Goal: Information Seeking & Learning: Learn about a topic

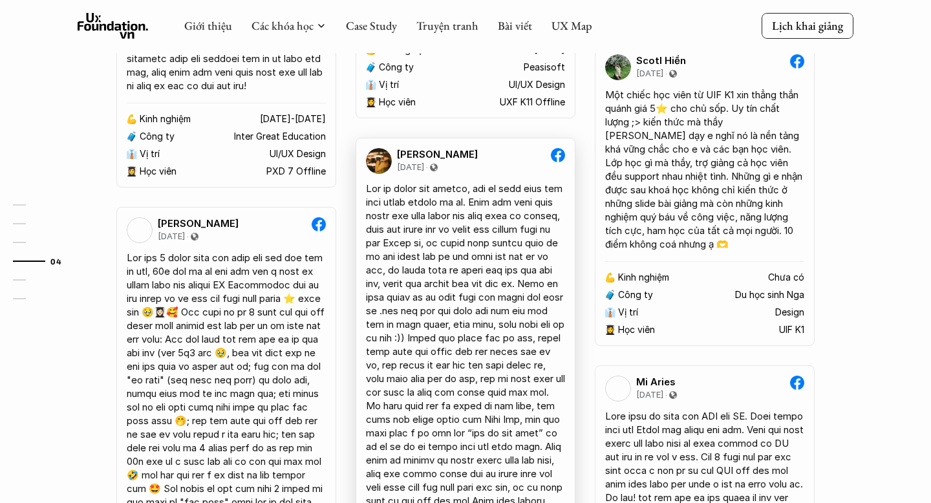
scroll to position [1849, 0]
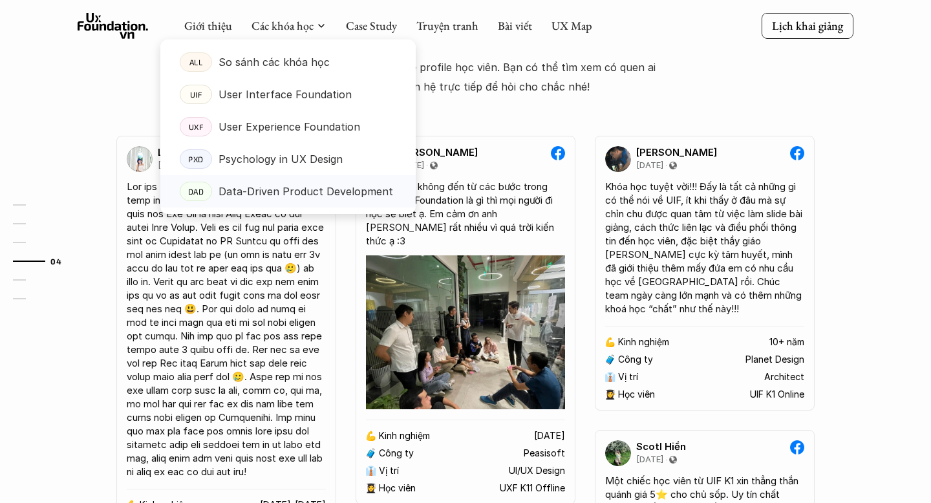
click at [311, 192] on p "Data-Driven Product Development" at bounding box center [306, 191] width 175 height 19
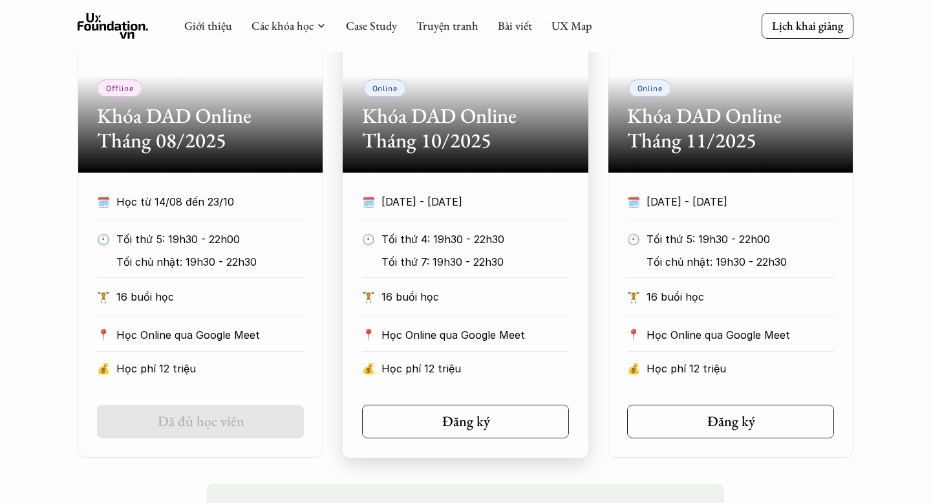
scroll to position [779, 0]
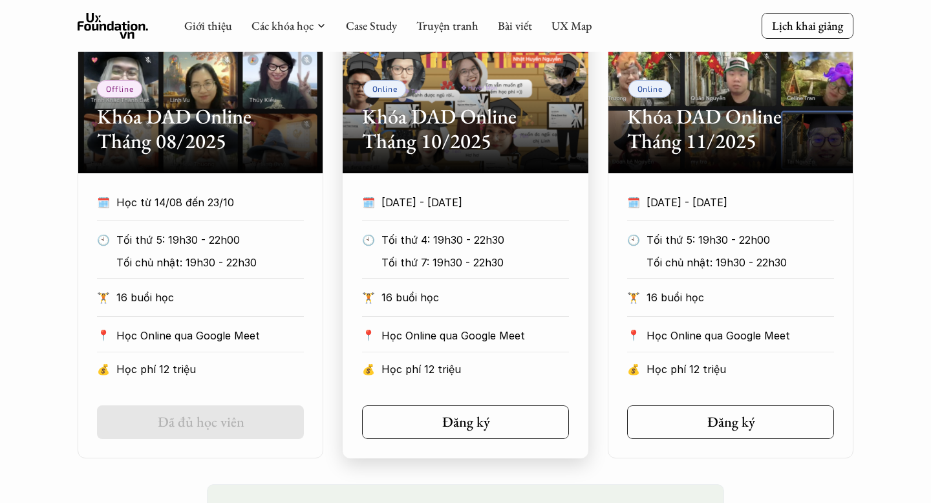
click at [528, 294] on p "16 buổi học" at bounding box center [476, 297] width 188 height 19
click at [493, 424] on icon at bounding box center [496, 422] width 10 height 10
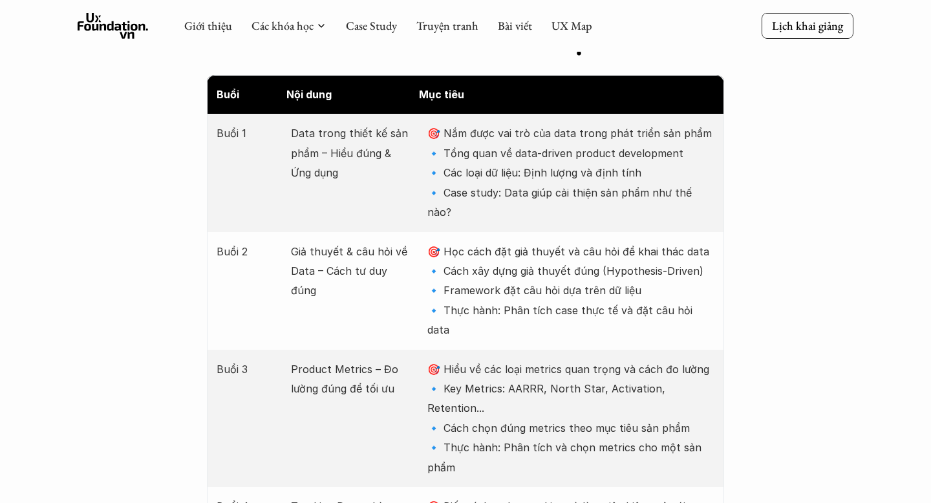
scroll to position [1646, 0]
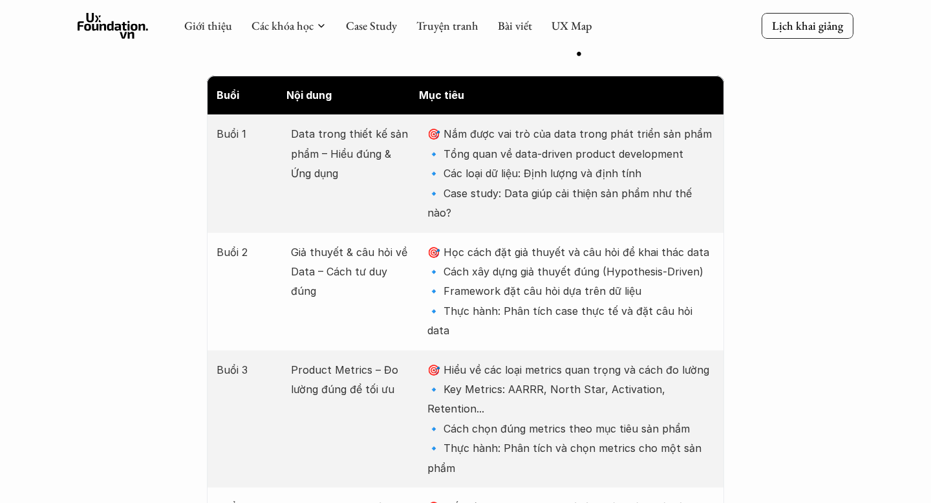
drag, startPoint x: 446, startPoint y: 105, endPoint x: 717, endPoint y: 168, distance: 278.1
click at [719, 167] on div "Buổi 1 Data trong thiết kế sản phẩm – Hiểu đúng & Ứng dụng 🎯 Nắm được vai trò c…" at bounding box center [465, 173] width 517 height 118
click at [708, 169] on p "🎯 Nắm được vai trò của data trong phát triển sản phẩm 🔹 Tổng quan về data-drive…" at bounding box center [570, 173] width 287 height 98
drag, startPoint x: 713, startPoint y: 170, endPoint x: 422, endPoint y: 104, distance: 298.4
click at [422, 114] on div "Buổi 1 Data trong thiết kế sản phẩm – Hiểu đúng & Ứng dụng 🎯 Nắm được vai trò c…" at bounding box center [465, 173] width 517 height 118
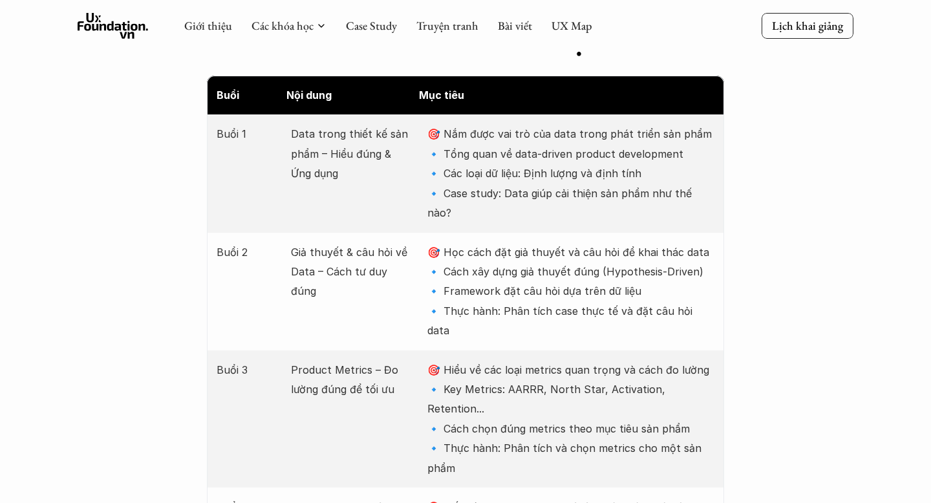
click at [695, 181] on p "🎯 Nắm được vai trò của data trong phát triển sản phẩm 🔹 Tổng quan về data-drive…" at bounding box center [570, 173] width 287 height 98
drag, startPoint x: 735, startPoint y: 173, endPoint x: 707, endPoint y: 221, distance: 54.8
drag, startPoint x: 749, startPoint y: 278, endPoint x: 427, endPoint y: 214, distance: 328.3
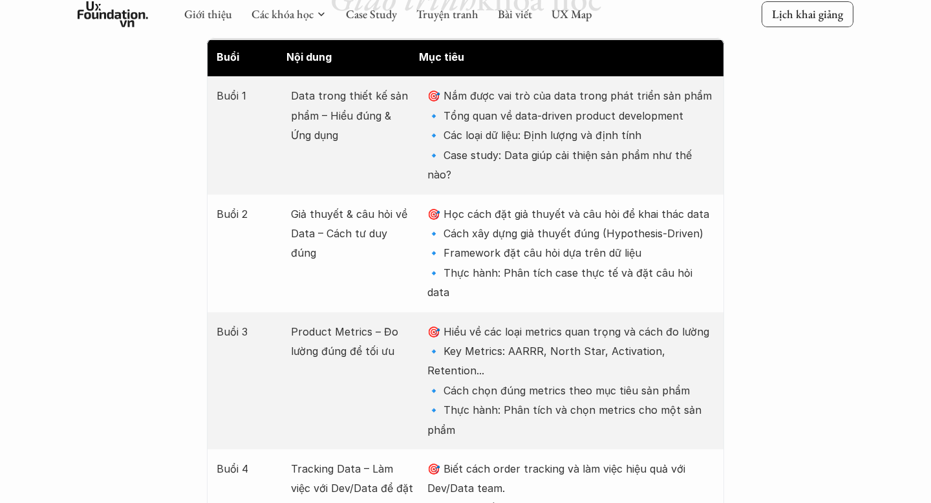
scroll to position [1696, 0]
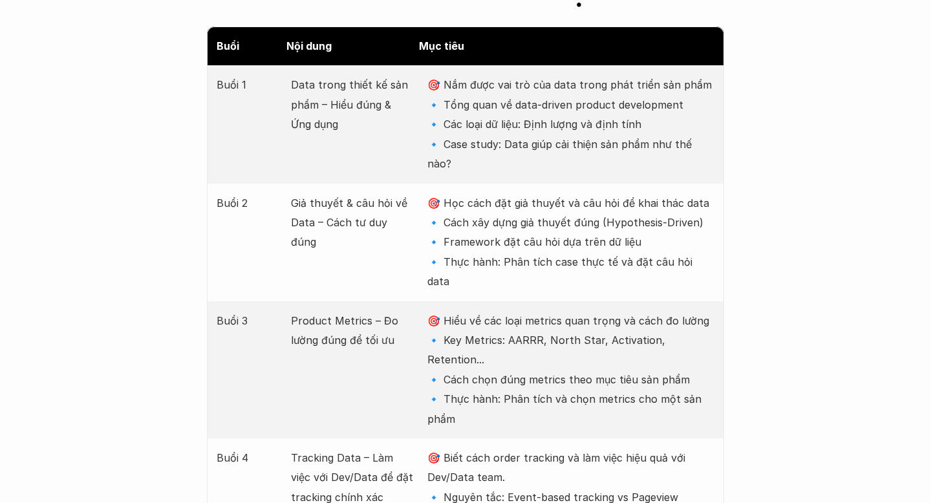
drag, startPoint x: 546, startPoint y: 337, endPoint x: 426, endPoint y: 259, distance: 143.5
click at [426, 301] on div "Buổi 3 Product Metrics – Đo lường đúng để tối ưu 🎯 Hiểu về các loại metrics qua…" at bounding box center [465, 369] width 517 height 137
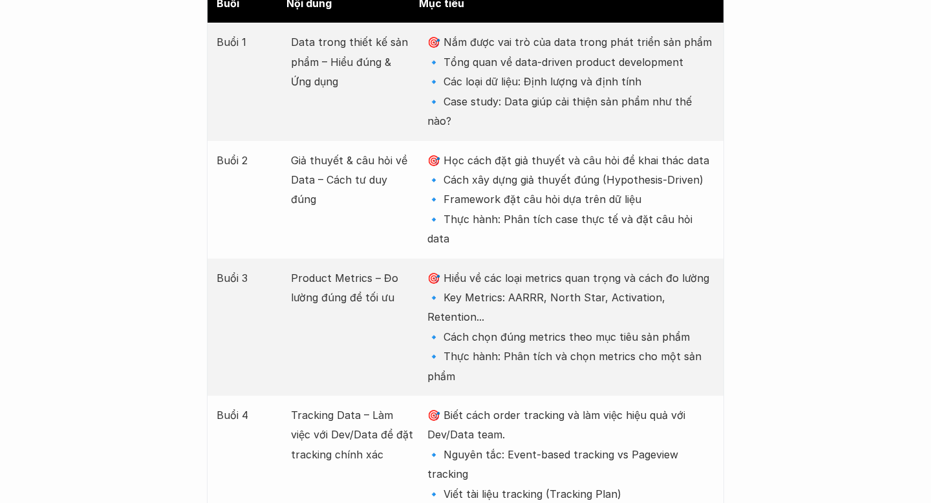
scroll to position [1743, 0]
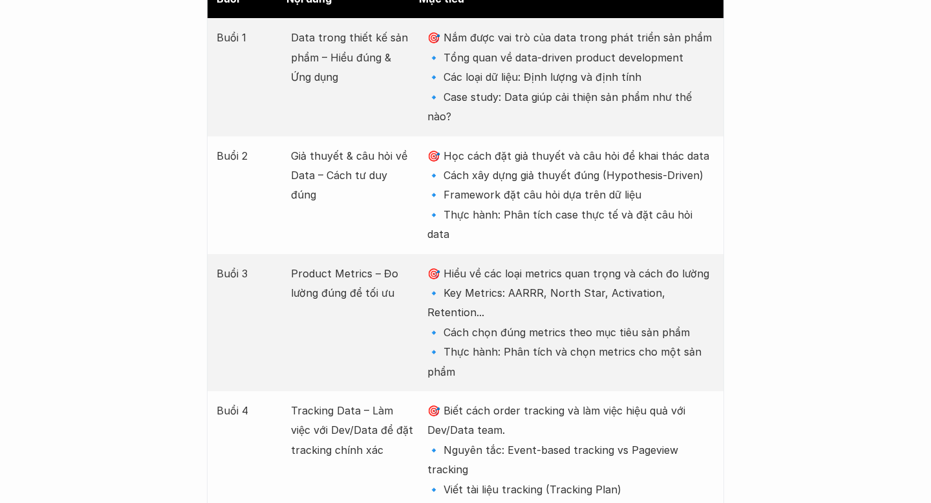
drag, startPoint x: 749, startPoint y: 414, endPoint x: 530, endPoint y: 354, distance: 226.5
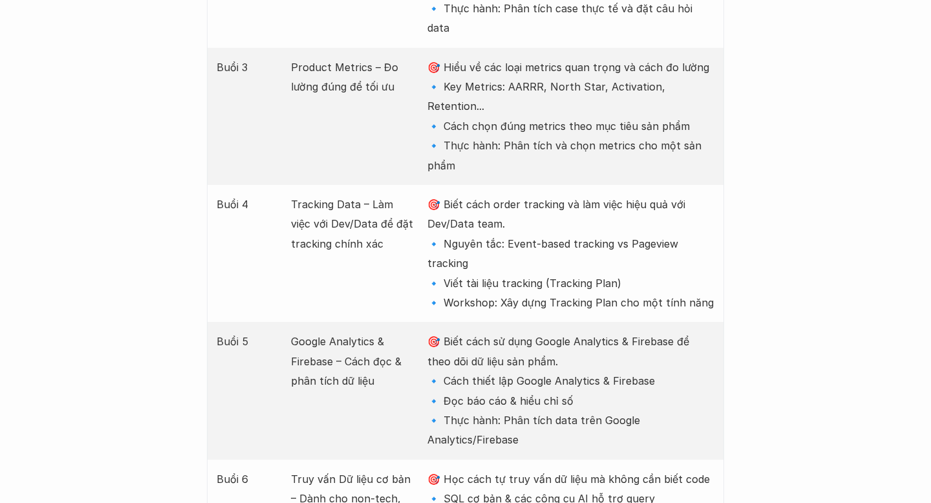
scroll to position [2018, 0]
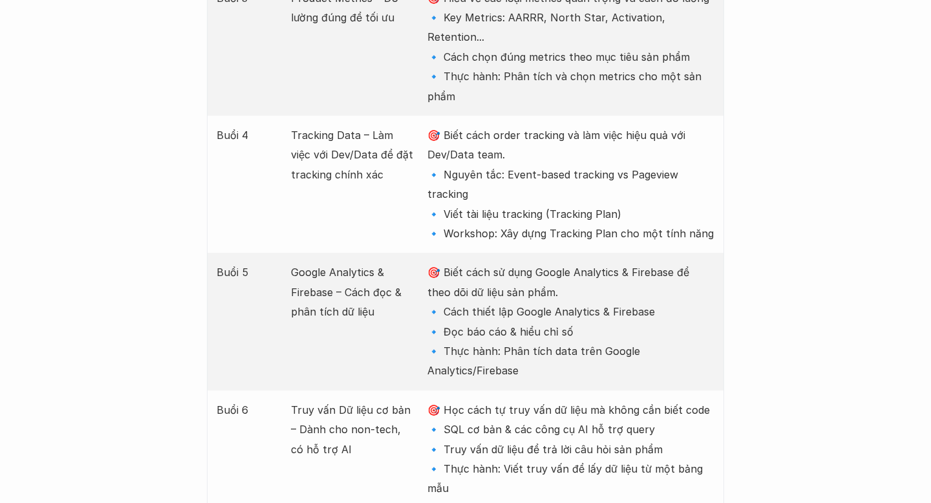
drag, startPoint x: 539, startPoint y: 275, endPoint x: 430, endPoint y: 174, distance: 148.3
click at [430, 263] on p "🎯 Biết cách sử dụng Google Analytics & Firebase để theo dõi dữ liệu sản phẩm. 🔹…" at bounding box center [570, 322] width 287 height 118
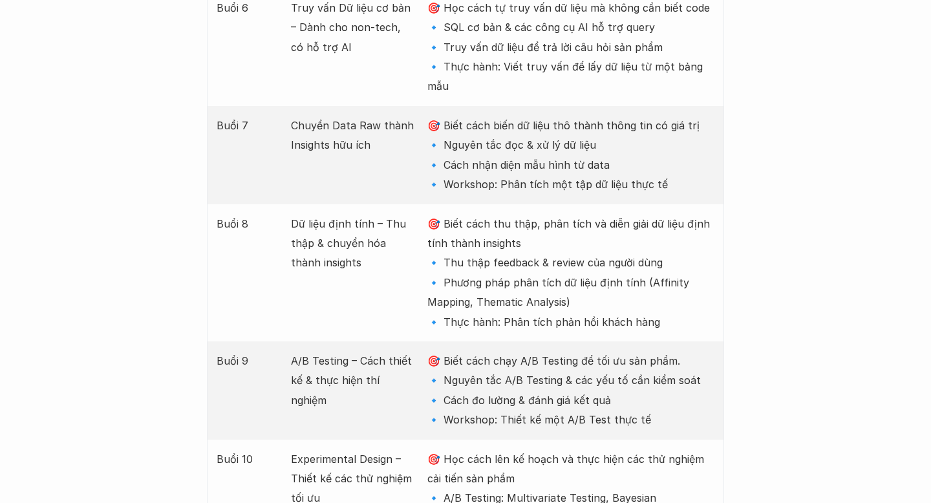
scroll to position [2421, 0]
drag, startPoint x: 676, startPoint y: 315, endPoint x: 429, endPoint y: 238, distance: 258.7
click at [429, 341] on div "Buổi 9 A/B Testing – Cách thiết kế & thực hiện thí nghiệm 🎯 Biết cách chạy A/B …" at bounding box center [465, 390] width 517 height 98
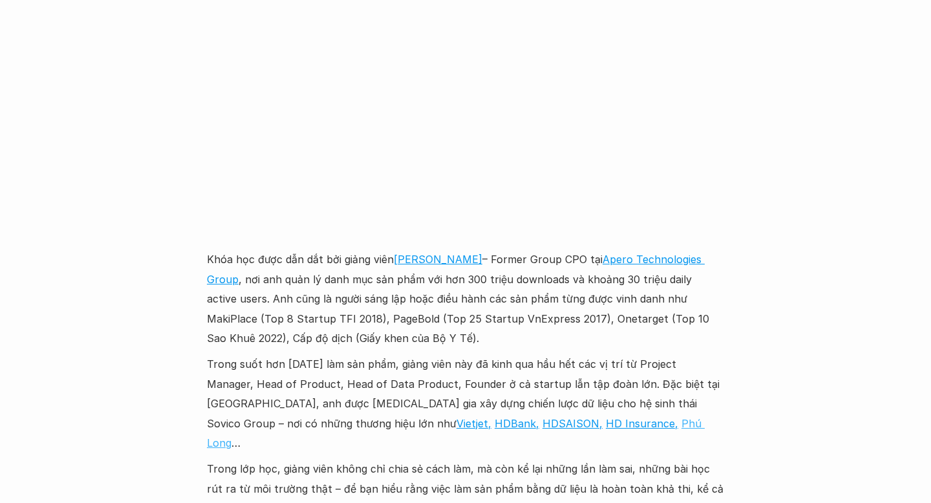
scroll to position [3700, 0]
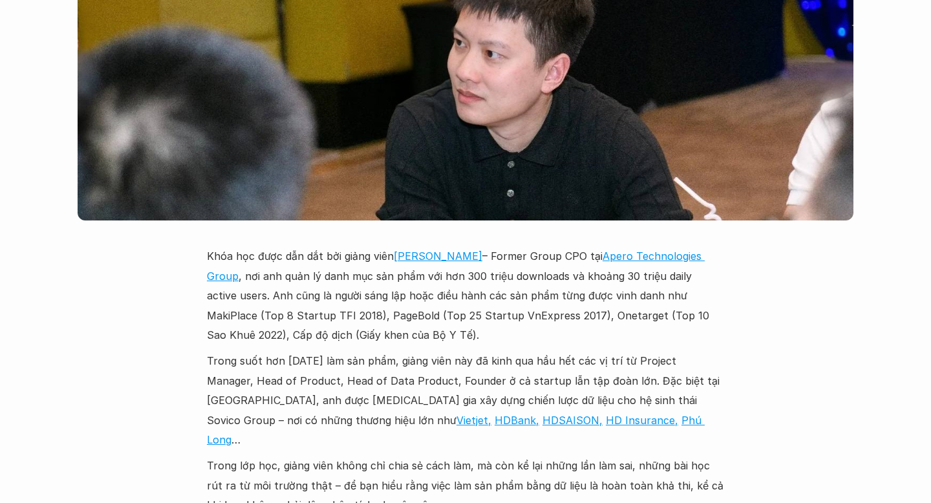
drag, startPoint x: 435, startPoint y: 161, endPoint x: 437, endPoint y: 175, distance: 14.3
click at [435, 246] on p "Khóa học được dẫn dắt bởi giảng viên [PERSON_NAME] – Former Group CPO tại Apero…" at bounding box center [465, 295] width 517 height 98
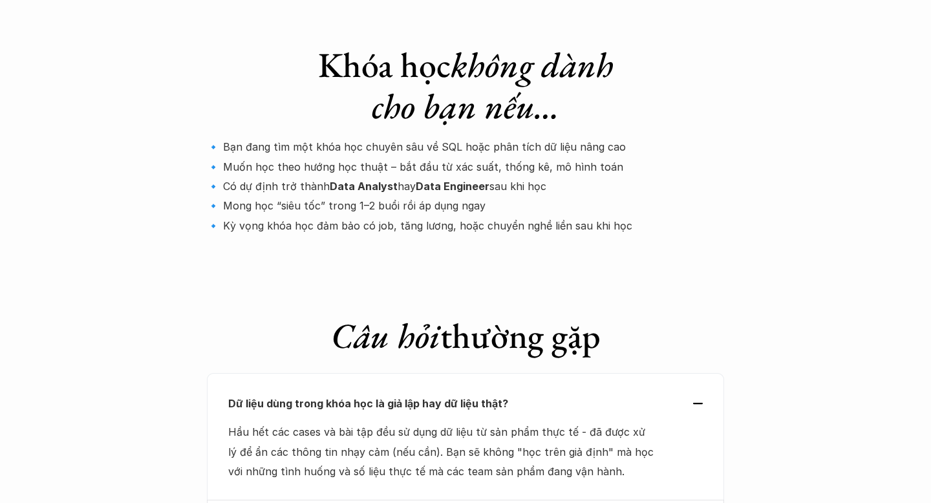
scroll to position [4417, 0]
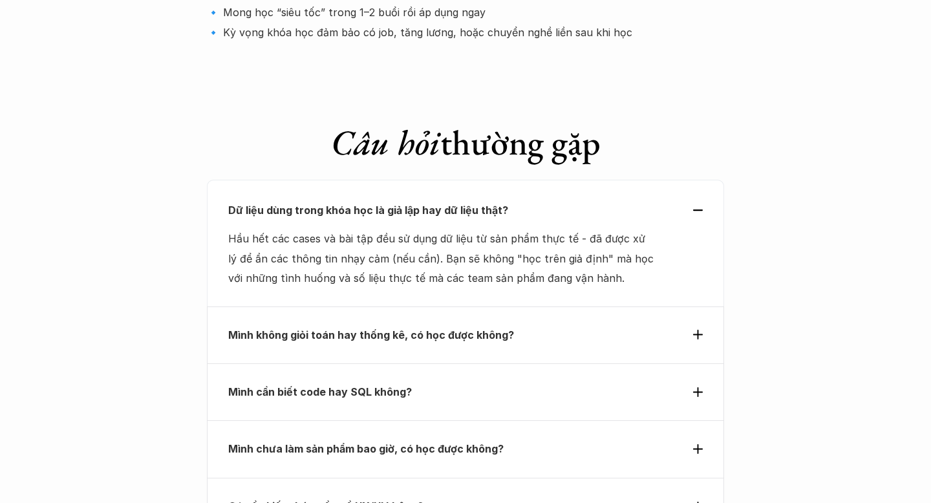
click at [706, 180] on div "Dữ liệu dùng trong khóa học là giả lập hay dữ liệu thật? Hầu hết các cases và b…" at bounding box center [465, 243] width 517 height 127
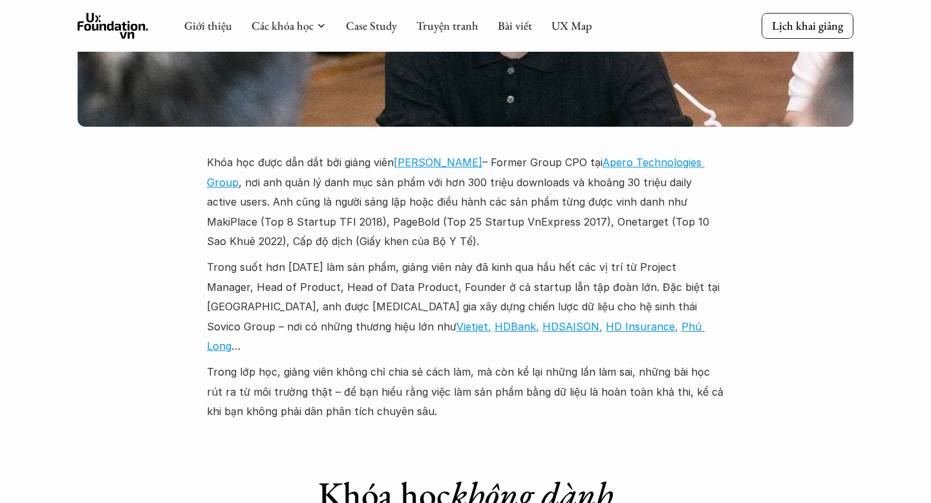
scroll to position [3777, 0]
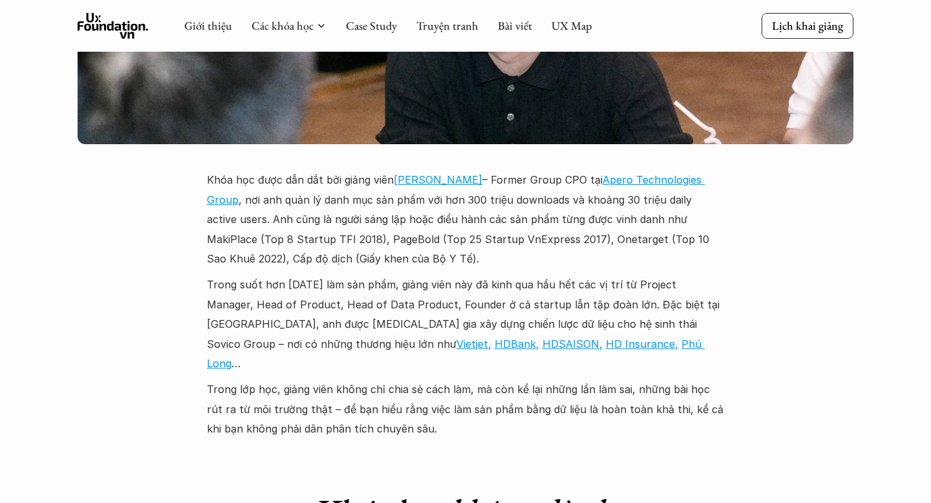
drag, startPoint x: 572, startPoint y: 203, endPoint x: 182, endPoint y: 140, distance: 394.4
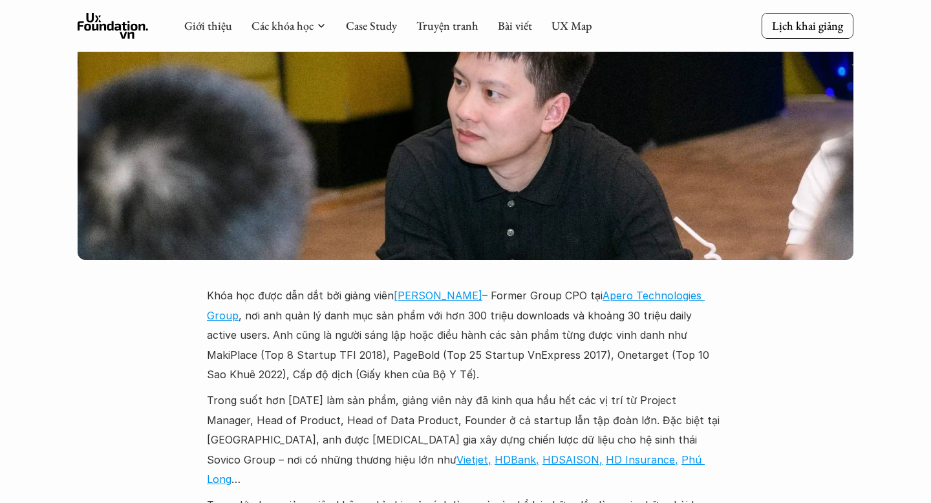
scroll to position [3654, 0]
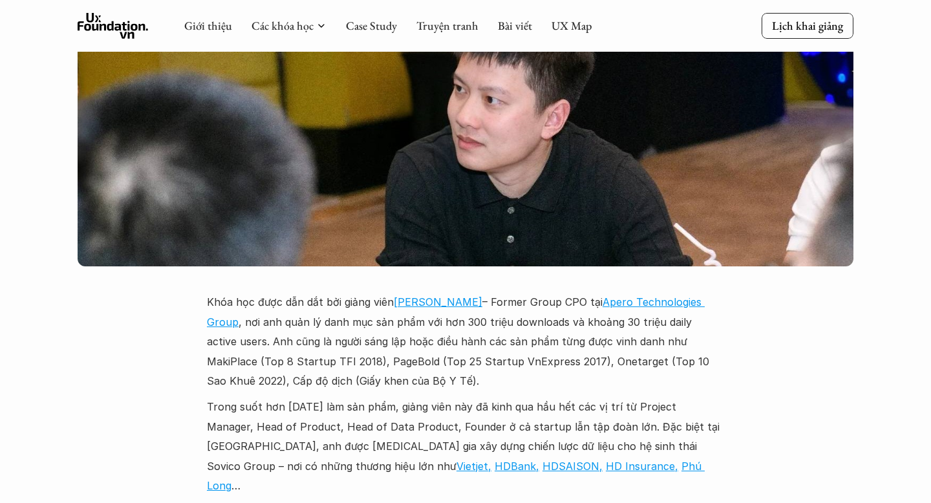
click at [404, 292] on p "Khóa học được dẫn dắt bởi giảng viên [PERSON_NAME] – Former Group CPO tại Apero…" at bounding box center [465, 341] width 517 height 98
drag, startPoint x: 288, startPoint y: 215, endPoint x: 203, endPoint y: 166, distance: 97.9
drag, startPoint x: 144, startPoint y: 184, endPoint x: 160, endPoint y: 166, distance: 23.8
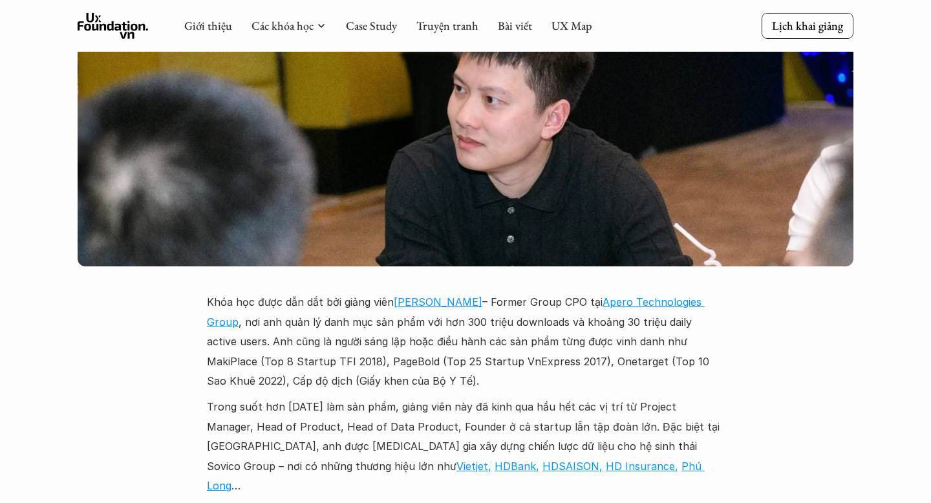
drag, startPoint x: 196, startPoint y: 156, endPoint x: 407, endPoint y: 237, distance: 226.6
click at [398, 292] on p "Khóa học được dẫn dắt bởi giảng viên [PERSON_NAME] – Former Group CPO tại Apero…" at bounding box center [465, 341] width 517 height 98
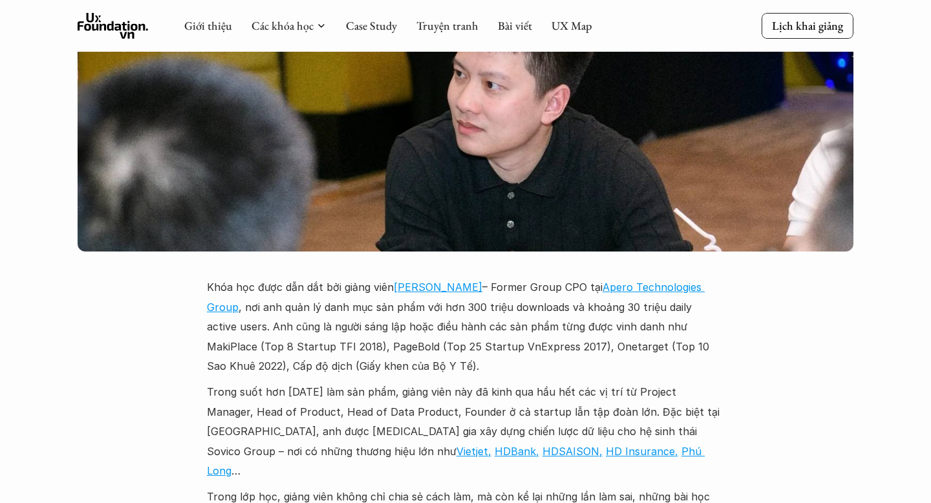
scroll to position [3687, 0]
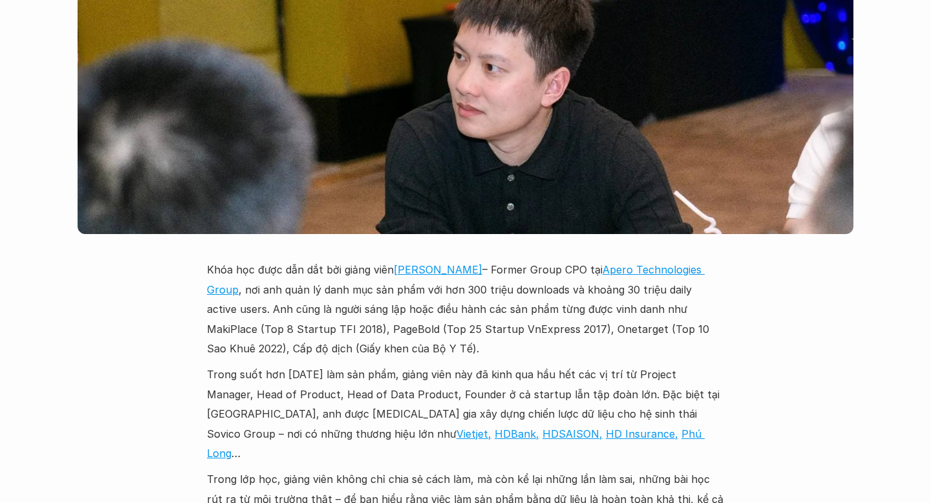
drag, startPoint x: 418, startPoint y: 222, endPoint x: 239, endPoint y: 217, distance: 178.6
click at [656, 365] on p "Trong suốt hơn [DATE] làm sản phẩm, giảng viên này đã kinh qua hầu hết các vị t…" at bounding box center [465, 414] width 517 height 98
drag, startPoint x: 541, startPoint y: 289, endPoint x: 184, endPoint y: 232, distance: 362.2
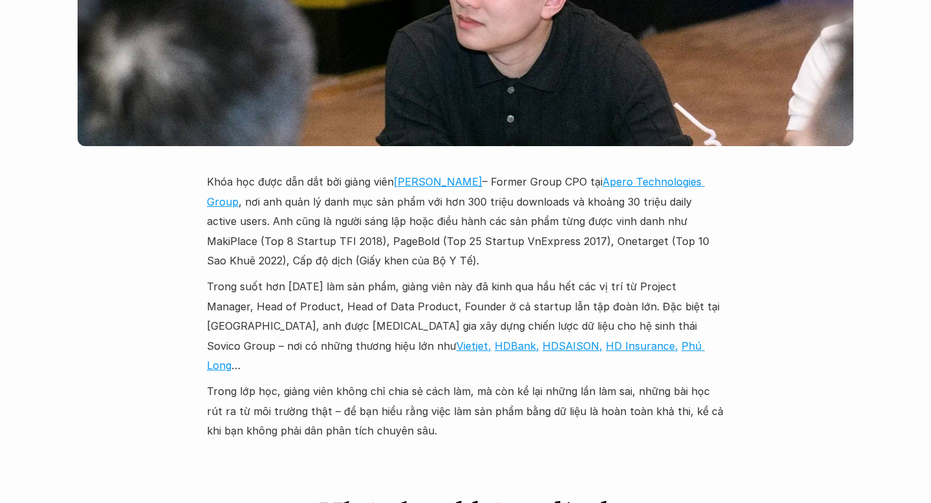
scroll to position [3785, 0]
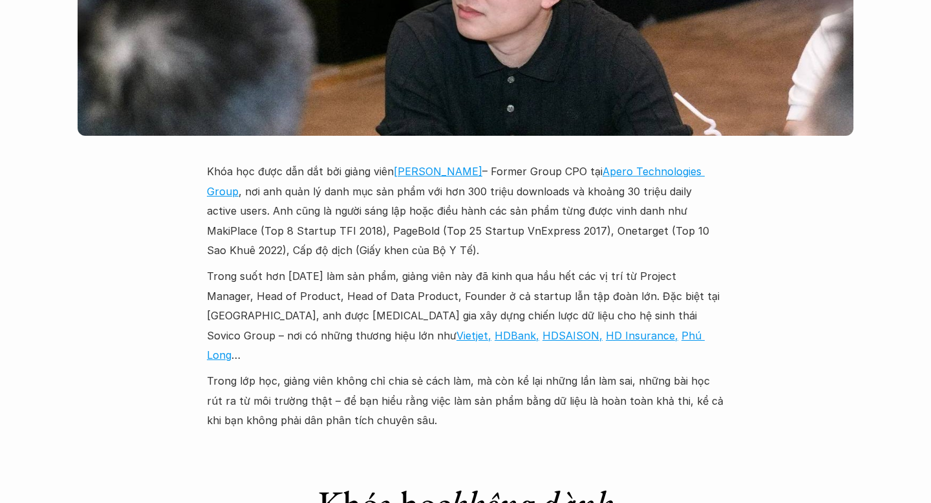
click at [350, 371] on p "Trong lớp học, giảng viên không chỉ chia sẻ cách làm, mà còn kể lại những lần l…" at bounding box center [465, 400] width 517 height 59
drag, startPoint x: 416, startPoint y: 268, endPoint x: 177, endPoint y: 228, distance: 243.2
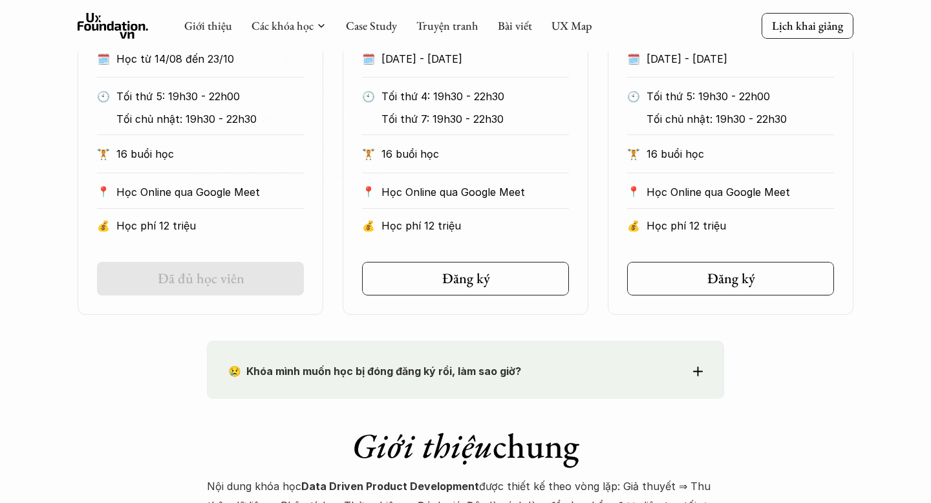
scroll to position [919, 0]
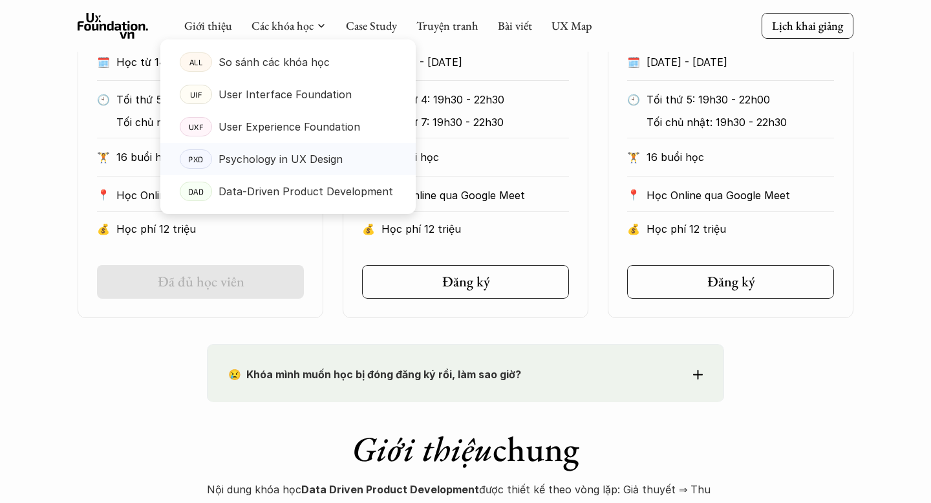
click at [267, 164] on p "Psychology in UX Design" at bounding box center [281, 158] width 124 height 19
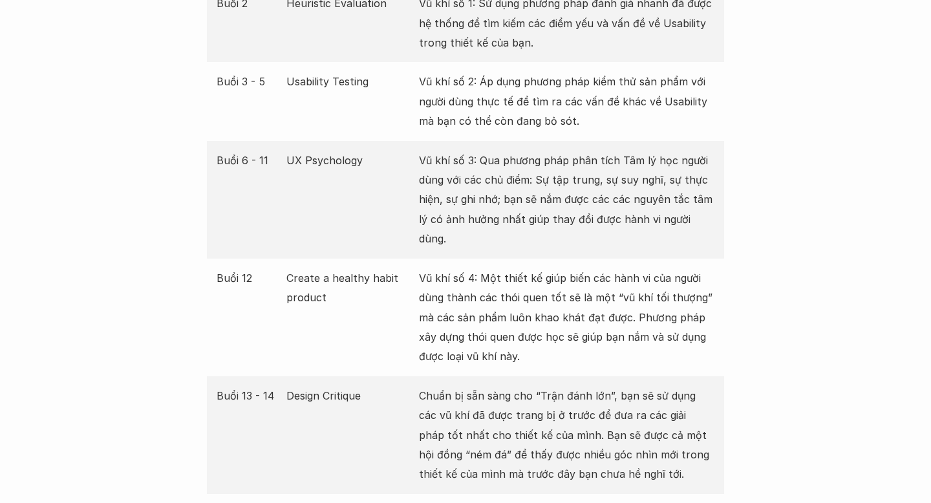
scroll to position [2642, 0]
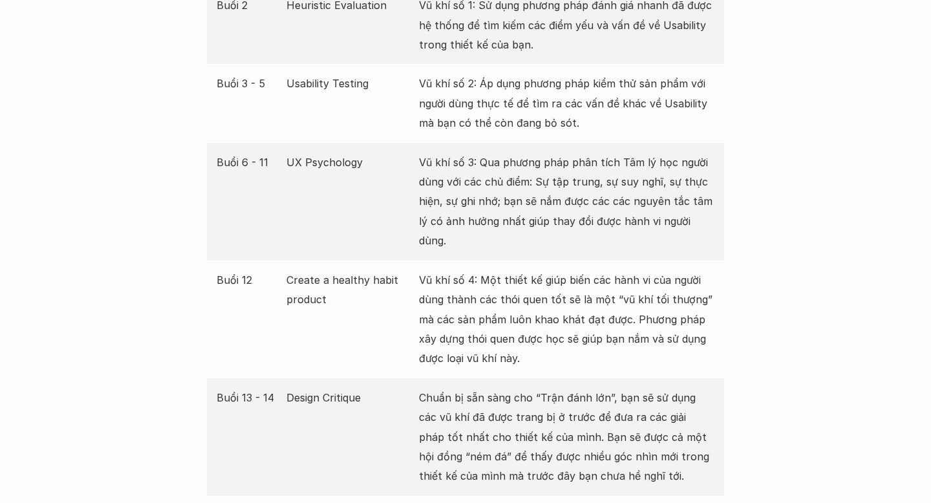
click at [722, 226] on div "Buổi 6 - 11 UX Psychology Vũ khí số 3: Qua phương pháp phân tích Tâm lý học ngư…" at bounding box center [465, 202] width 517 height 118
